Goal: Entertainment & Leisure: Consume media (video, audio)

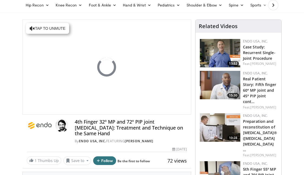
scroll to position [24, 0]
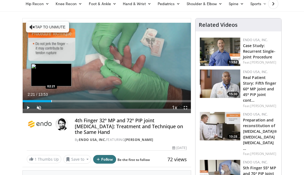
click at [51, 101] on div "Progress Bar" at bounding box center [51, 101] width 1 height 2
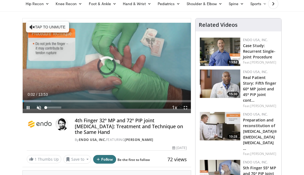
click at [39, 108] on span "Video Player" at bounding box center [39, 107] width 11 height 11
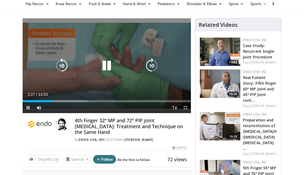
click at [67, 100] on div "Progress Bar" at bounding box center [62, 101] width 51 height 2
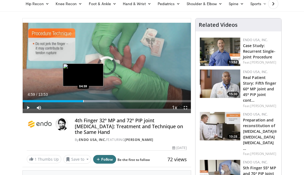
click at [83, 100] on div "Progress Bar" at bounding box center [83, 101] width 1 height 2
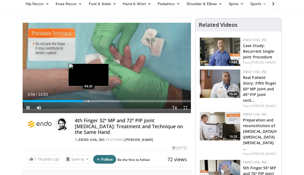
click at [89, 100] on div "Progress Bar" at bounding box center [88, 101] width 1 height 2
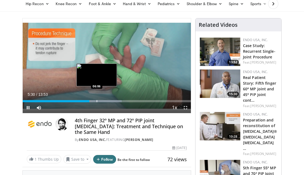
click at [97, 99] on div "Loaded : 58.86% 05:30 06:06" at bounding box center [107, 99] width 168 height 5
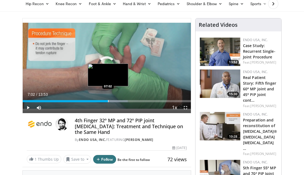
click at [108, 100] on div "Progress Bar" at bounding box center [108, 101] width 1 height 2
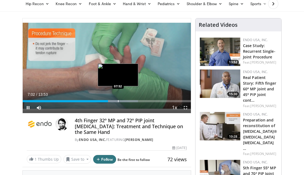
click at [122, 99] on div "Loaded : 68.48% 07:02 07:52" at bounding box center [107, 99] width 168 height 5
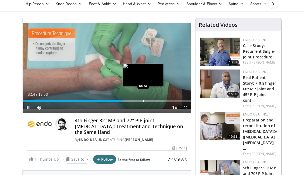
click at [143, 101] on div "Progress Bar" at bounding box center [143, 101] width 1 height 2
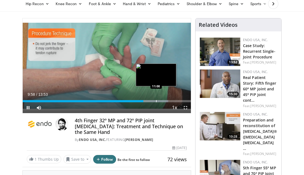
click at [156, 100] on div "Progress Bar" at bounding box center [156, 101] width 1 height 2
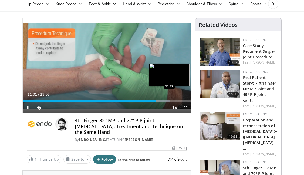
click at [167, 100] on div "Progress Bar" at bounding box center [167, 101] width 1 height 2
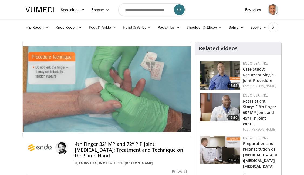
scroll to position [0, 0]
